Goal: Information Seeking & Learning: Learn about a topic

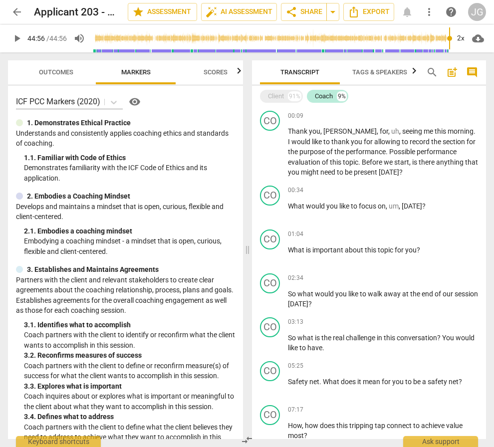
scroll to position [220, 0]
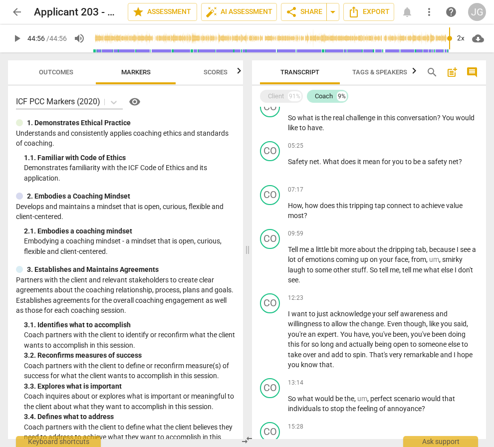
click at [18, 40] on span "play_arrow" at bounding box center [17, 38] width 12 height 12
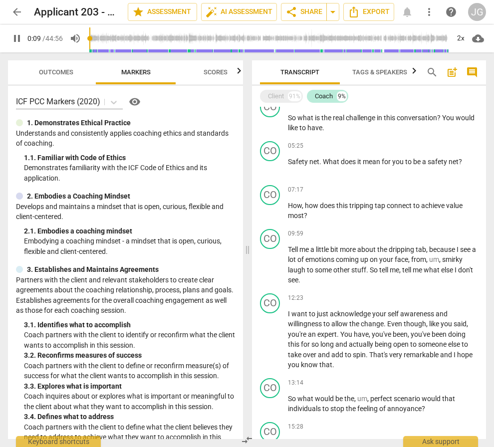
scroll to position [20, 0]
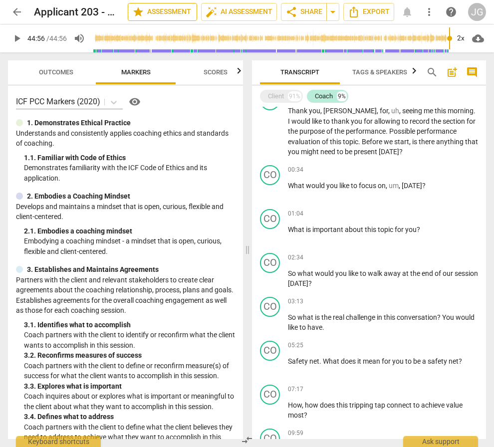
type input "2696"
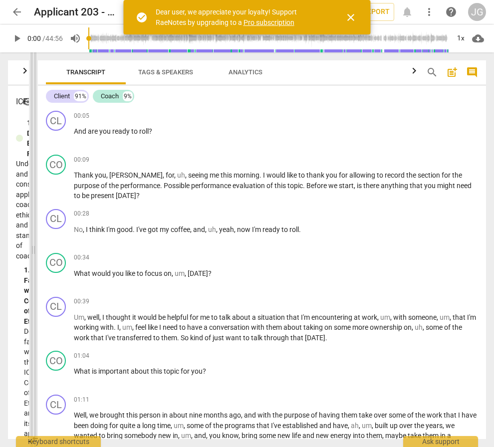
drag, startPoint x: 247, startPoint y: 251, endPoint x: 33, endPoint y: 248, distance: 214.0
click at [33, 248] on span at bounding box center [33, 249] width 6 height 395
click at [120, 98] on div "Coach 9%" at bounding box center [113, 96] width 41 height 13
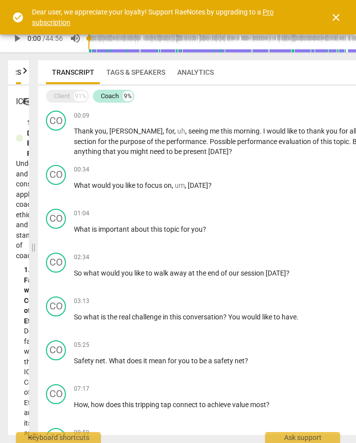
scroll to position [0, 88]
drag, startPoint x: 92, startPoint y: 169, endPoint x: 75, endPoint y: 168, distance: 17.0
click at [75, 168] on div "00:34 + Add competency keyboard_arrow_right" at bounding box center [253, 170] width 359 height 10
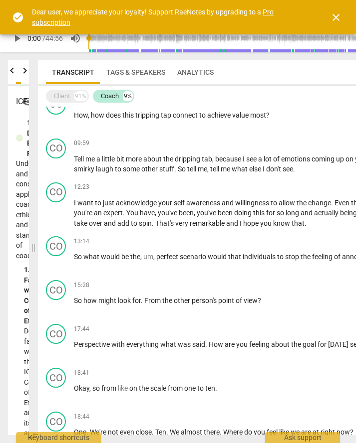
scroll to position [291, 0]
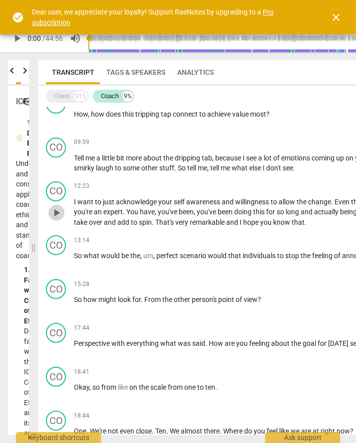
click at [53, 213] on span "play_arrow" at bounding box center [56, 213] width 12 height 12
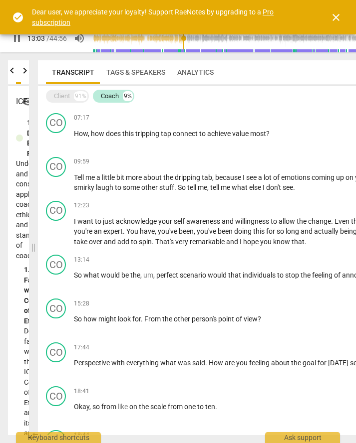
scroll to position [269, 0]
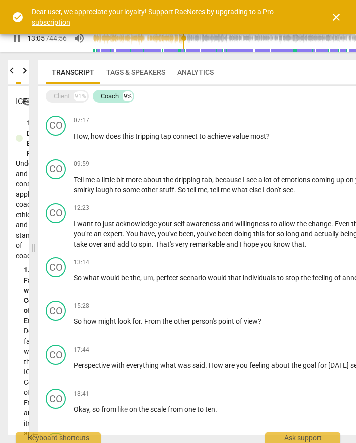
click at [18, 41] on span "pause" at bounding box center [17, 38] width 12 height 12
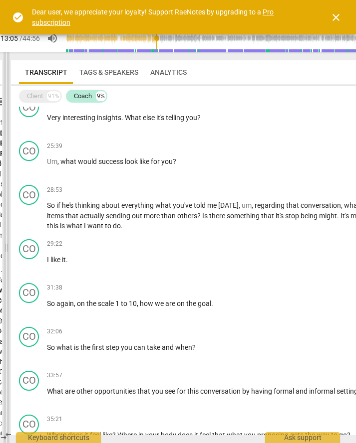
scroll to position [0, 20]
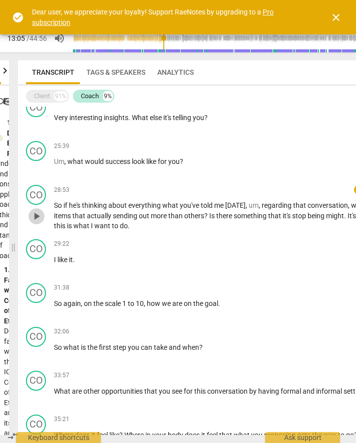
click at [37, 216] on span "play_arrow" at bounding box center [36, 216] width 12 height 12
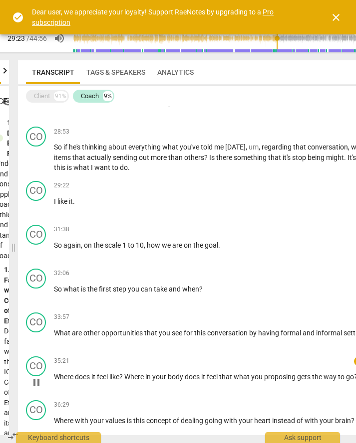
scroll to position [731, 0]
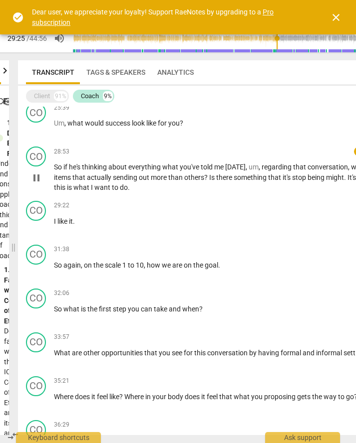
click at [36, 176] on span "pause" at bounding box center [36, 178] width 12 height 12
click at [36, 176] on span "play_arrow" at bounding box center [36, 178] width 12 height 12
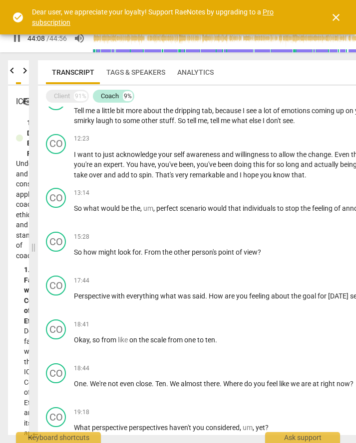
scroll to position [342, 0]
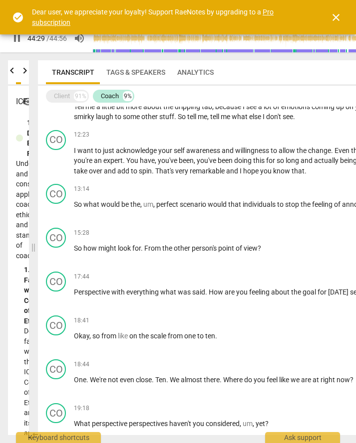
click at [335, 16] on span "close" at bounding box center [336, 17] width 12 height 12
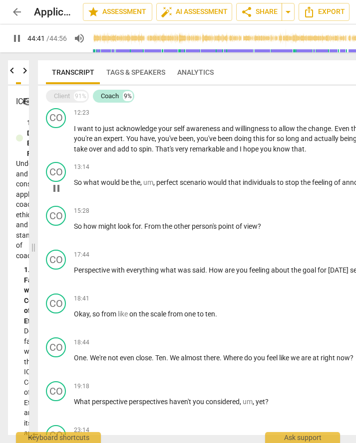
scroll to position [1143, 0]
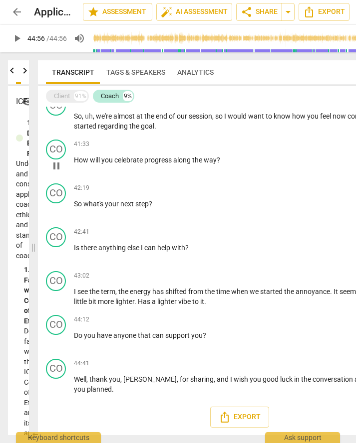
type input "2696"
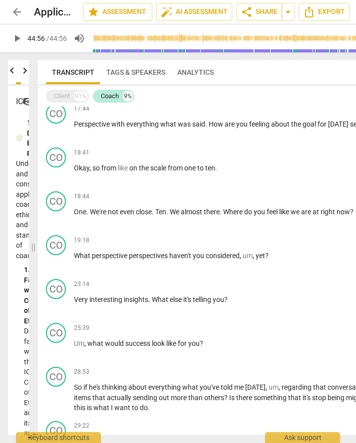
scroll to position [0, 93]
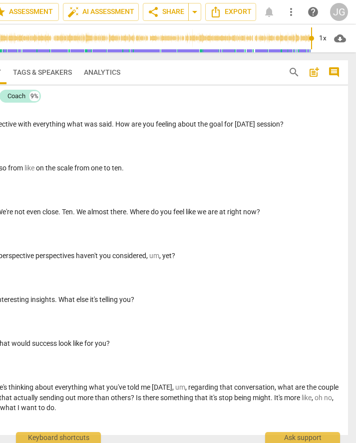
click at [294, 70] on span "search" at bounding box center [294, 72] width 12 height 12
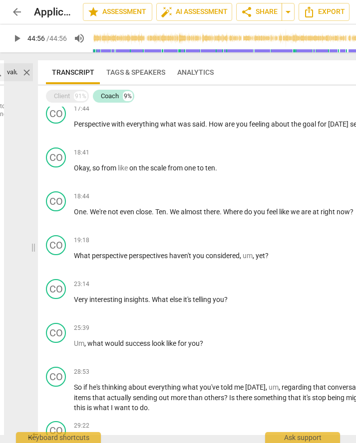
scroll to position [0, 4]
type input "value"
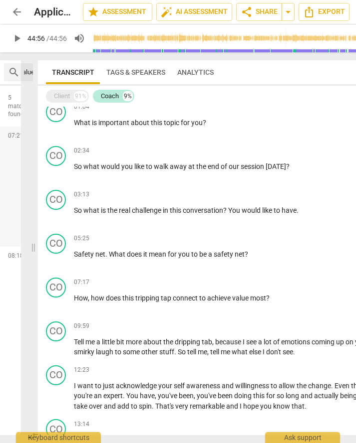
scroll to position [0, 0]
click at [15, 136] on span "07:21" at bounding box center [15, 136] width 15 height 8
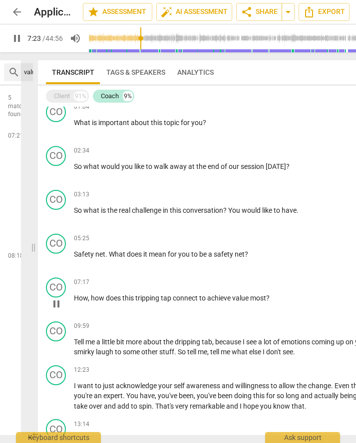
click at [161, 314] on div "CO play_arrow pause 07:17 + Add competency keyboard_arrow_right How , how does …" at bounding box center [239, 296] width 403 height 44
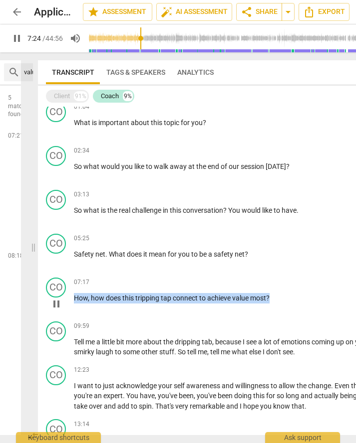
drag, startPoint x: 274, startPoint y: 296, endPoint x: 93, endPoint y: 284, distance: 181.0
click at [93, 284] on div "07:17 + Add competency keyboard_arrow_right How , how does this tripping tap co…" at bounding box center [253, 296] width 359 height 36
click at [15, 40] on span "pause" at bounding box center [17, 38] width 12 height 12
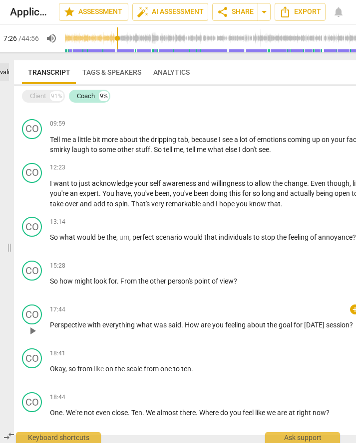
scroll to position [0, 24]
click at [32, 242] on span "play_arrow" at bounding box center [32, 243] width 12 height 12
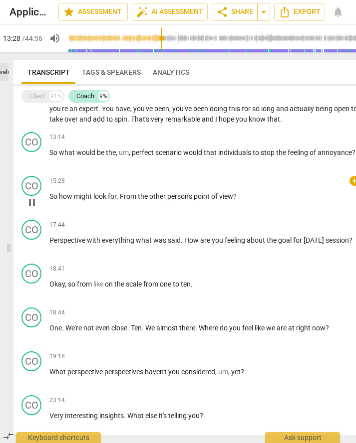
scroll to position [395, 0]
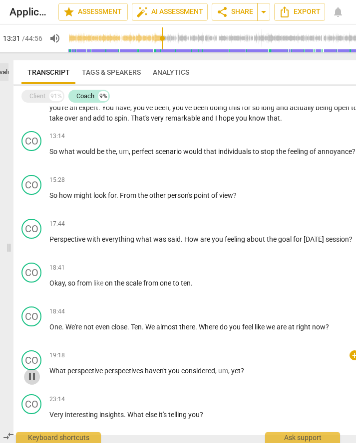
click at [31, 380] on span "pause" at bounding box center [32, 377] width 12 height 12
click at [31, 380] on span "play_arrow" at bounding box center [32, 377] width 12 height 12
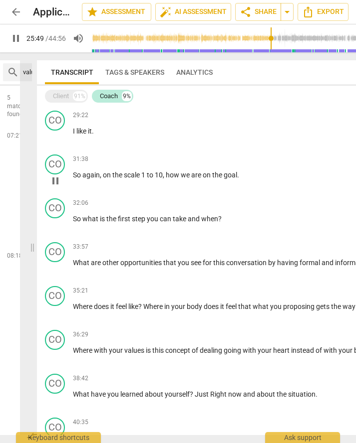
scroll to position [0, 0]
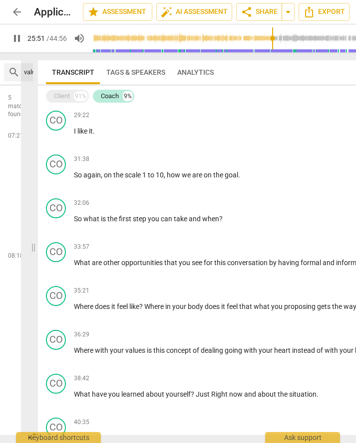
click at [18, 39] on span "pause" at bounding box center [17, 38] width 12 height 12
type input "1552"
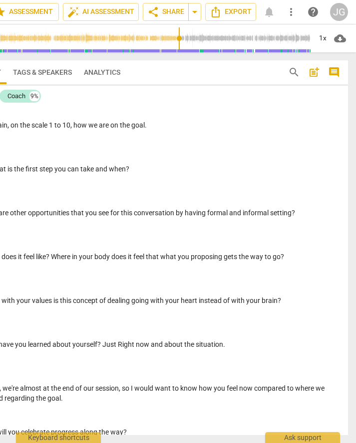
scroll to position [0, 93]
click at [292, 70] on span "search" at bounding box center [294, 72] width 12 height 12
click at [286, 64] on button "search" at bounding box center [294, 72] width 16 height 16
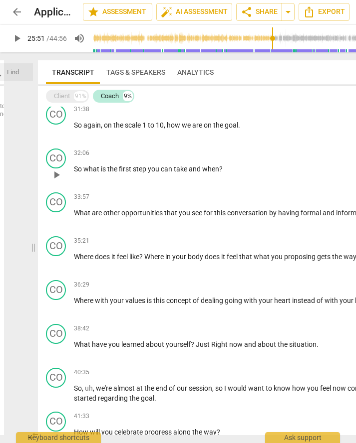
scroll to position [871, 0]
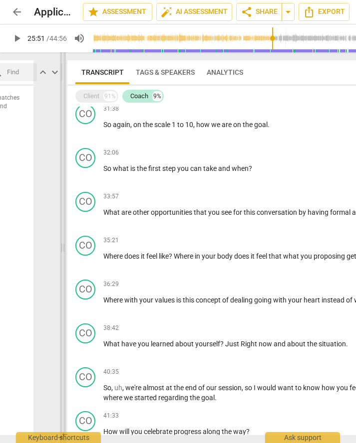
drag, startPoint x: 33, startPoint y: 246, endPoint x: 77, endPoint y: 246, distance: 43.4
click at [66, 246] on span at bounding box center [63, 247] width 6 height 391
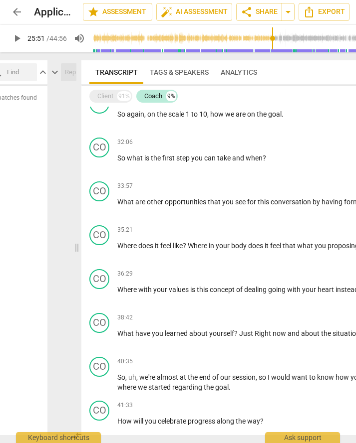
scroll to position [912, 0]
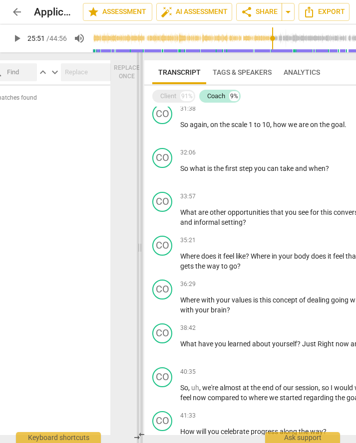
drag, startPoint x: 77, startPoint y: 247, endPoint x: 144, endPoint y: 248, distance: 66.3
click at [143, 248] on span at bounding box center [140, 247] width 6 height 391
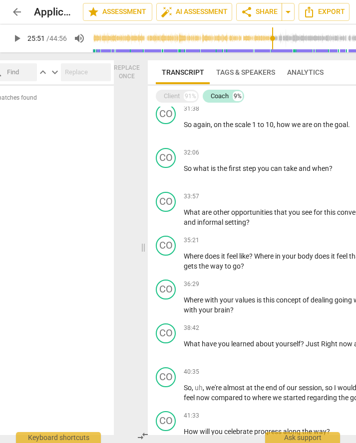
click at [21, 76] on input "text" at bounding box center [20, 72] width 26 height 16
click at [11, 73] on input "text" at bounding box center [20, 72] width 26 height 16
type input "account"
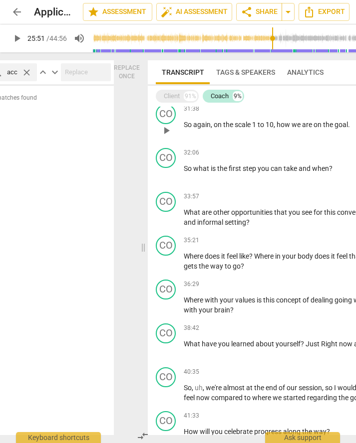
click at [228, 135] on div "31:38 + Add competency keyboard_arrow_right So again , on the scale 1 to 10 , h…" at bounding box center [308, 122] width 249 height 36
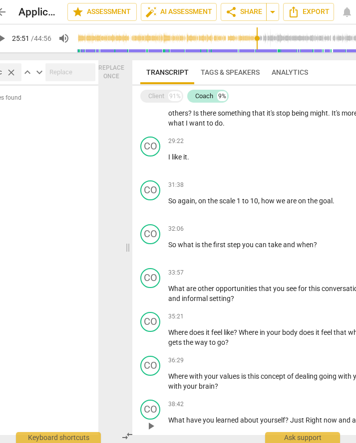
scroll to position [828, 0]
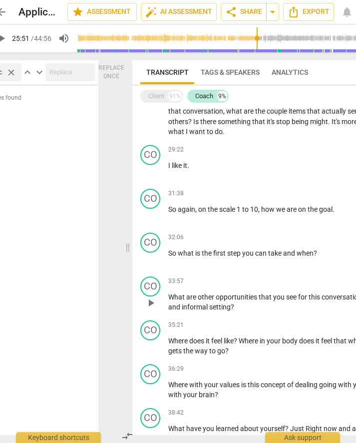
click at [182, 310] on span "and" at bounding box center [174, 307] width 13 height 8
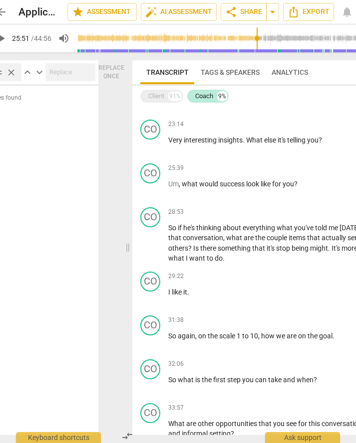
scroll to position [687, 0]
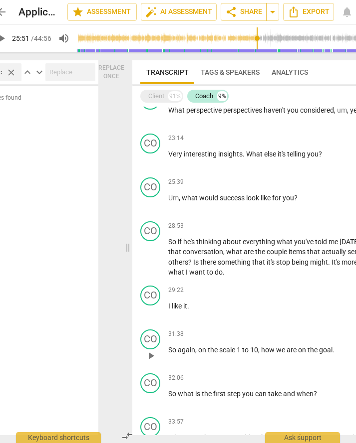
click at [151, 351] on span "play_arrow" at bounding box center [151, 356] width 12 height 12
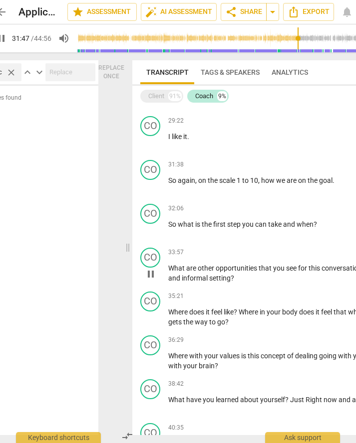
scroll to position [859, 0]
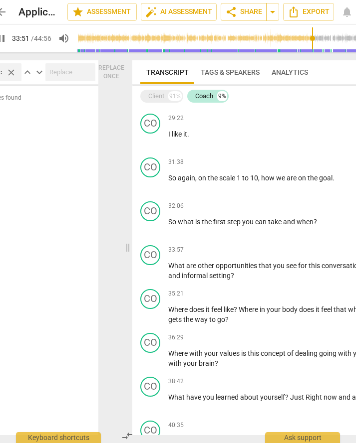
click at [5, 41] on span "pause" at bounding box center [2, 38] width 12 height 12
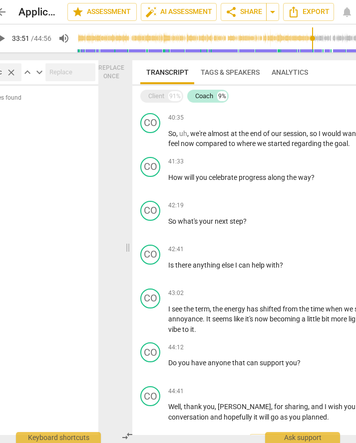
scroll to position [1163, 0]
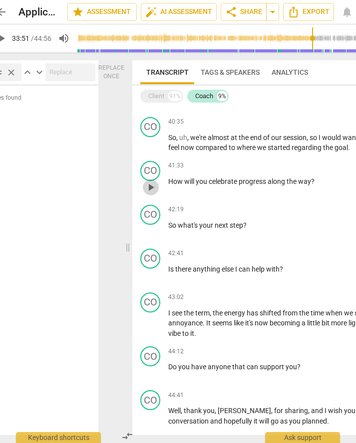
click at [147, 189] on span "play_arrow" at bounding box center [151, 188] width 12 height 12
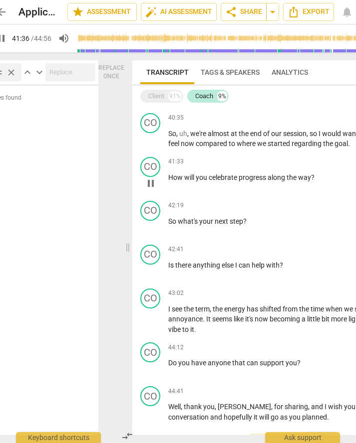
scroll to position [1172, 0]
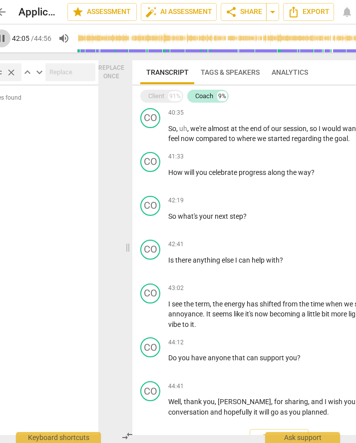
click at [5, 38] on span "pause" at bounding box center [2, 38] width 12 height 12
type input "2525"
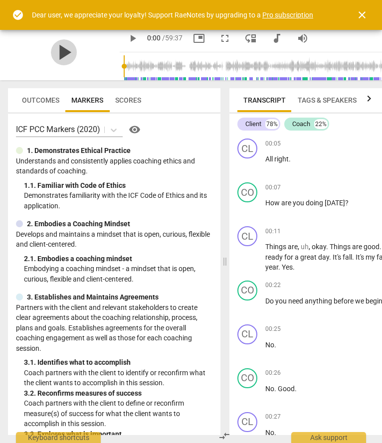
click at [77, 53] on span "play_arrow" at bounding box center [64, 52] width 26 height 26
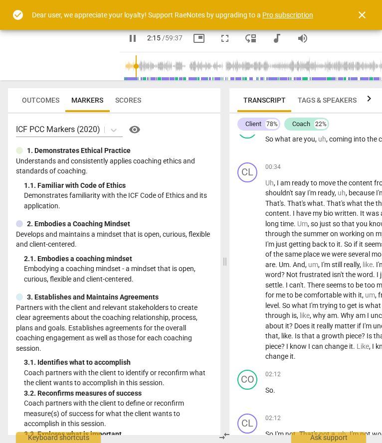
scroll to position [643, 0]
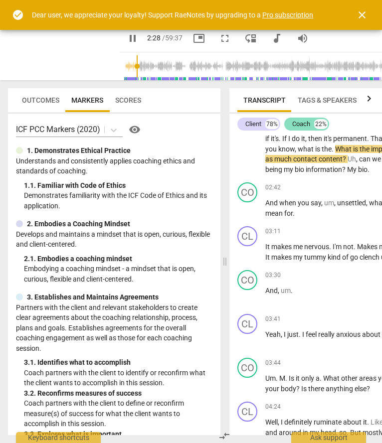
click at [306, 123] on div "Coach" at bounding box center [301, 124] width 18 height 10
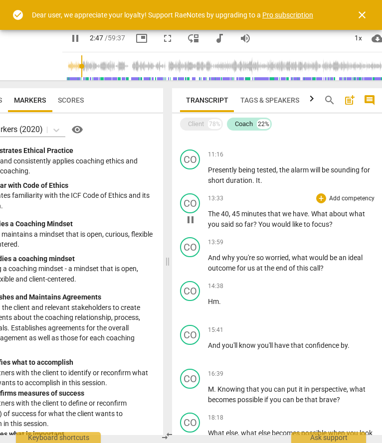
scroll to position [0, 58]
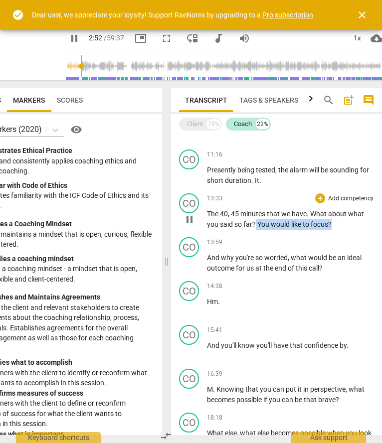
drag, startPoint x: 336, startPoint y: 225, endPoint x: 256, endPoint y: 224, distance: 79.3
click at [256, 224] on p "The 40 , 45 minutes that we have . What about what you said so far ? You would …" at bounding box center [291, 219] width 168 height 20
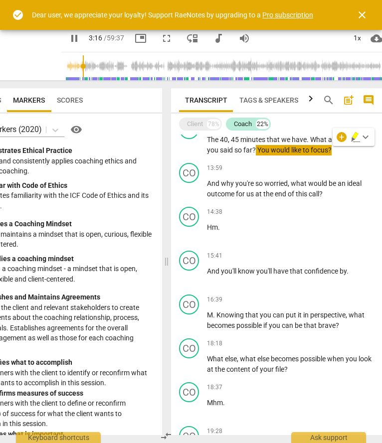
scroll to position [0, 67]
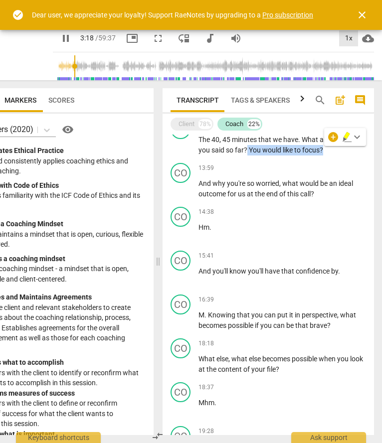
click at [347, 38] on div "1x" at bounding box center [348, 38] width 19 height 16
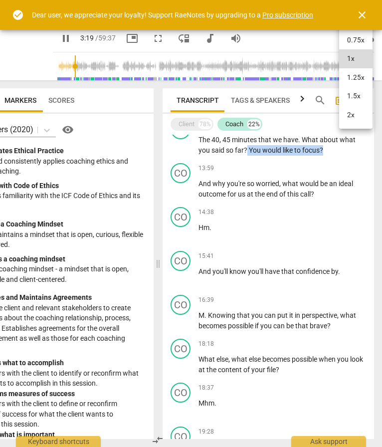
click at [342, 113] on li "2x" at bounding box center [355, 115] width 33 height 19
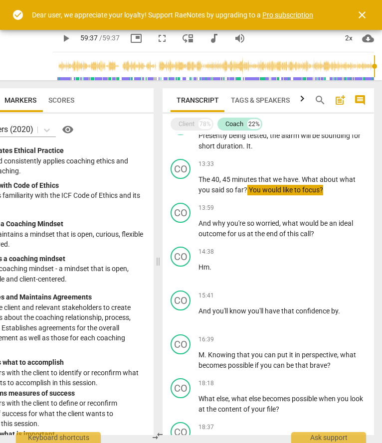
scroll to position [641, 0]
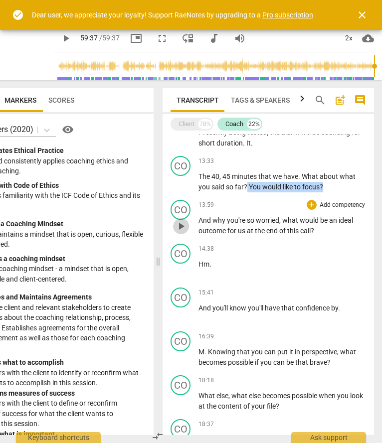
click at [183, 227] on span "play_arrow" at bounding box center [181, 226] width 12 height 12
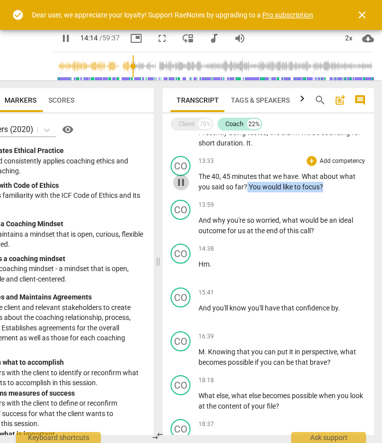
click at [182, 185] on span "pause" at bounding box center [181, 183] width 12 height 12
click at [182, 185] on span "play_arrow" at bounding box center [181, 183] width 12 height 12
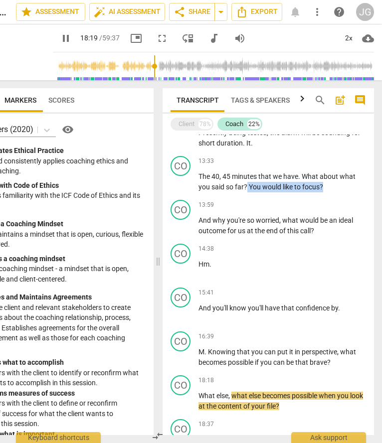
click at [175, 69] on input "range" at bounding box center [215, 66] width 317 height 32
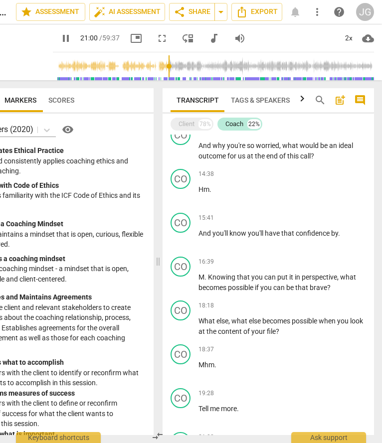
scroll to position [1030, 0]
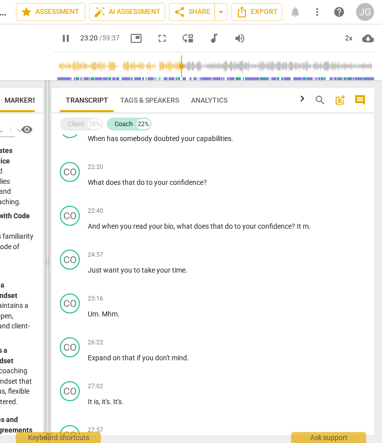
drag, startPoint x: 159, startPoint y: 261, endPoint x: 48, endPoint y: 238, distance: 113.0
click at [48, 238] on span at bounding box center [47, 261] width 6 height 363
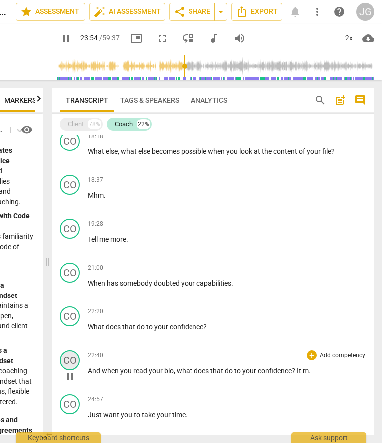
scroll to position [773, 0]
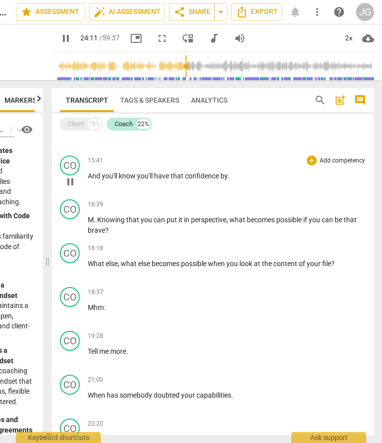
click at [70, 182] on span "pause" at bounding box center [70, 182] width 12 height 12
click at [70, 182] on span "play_arrow" at bounding box center [70, 182] width 12 height 12
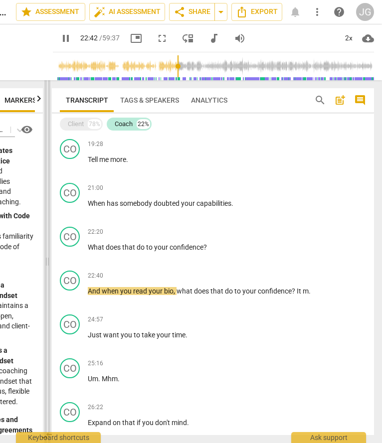
scroll to position [925, 0]
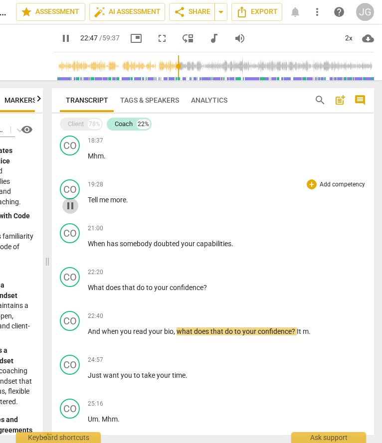
click at [69, 208] on span "pause" at bounding box center [70, 206] width 12 height 12
click at [69, 208] on span "play_arrow" at bounding box center [70, 206] width 12 height 12
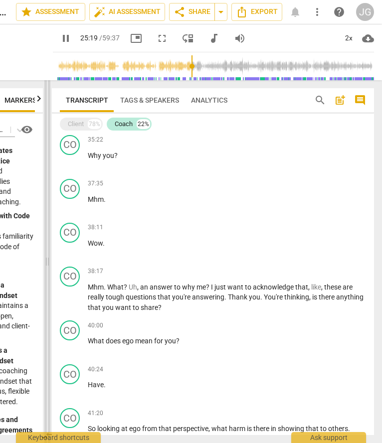
scroll to position [1842, 0]
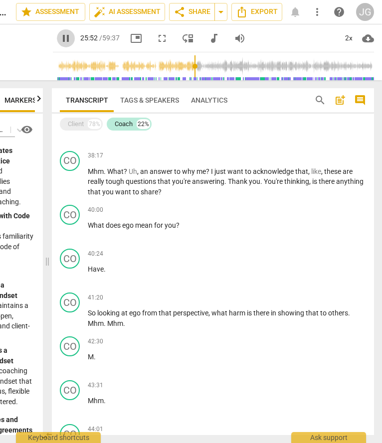
click at [72, 36] on span "pause" at bounding box center [66, 38] width 12 height 12
type input "1554"
